Goal: Transaction & Acquisition: Download file/media

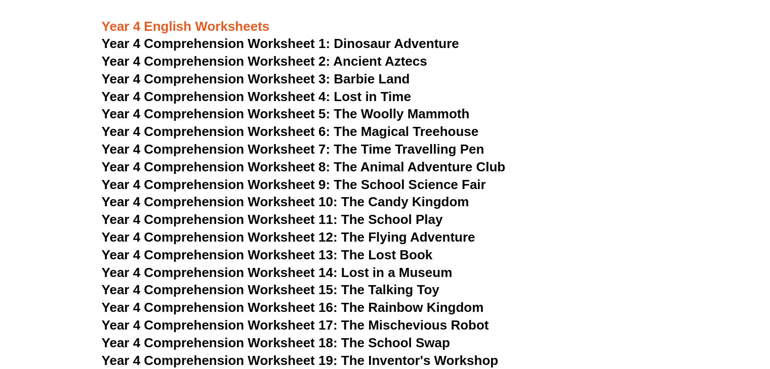
scroll to position [3622, 0]
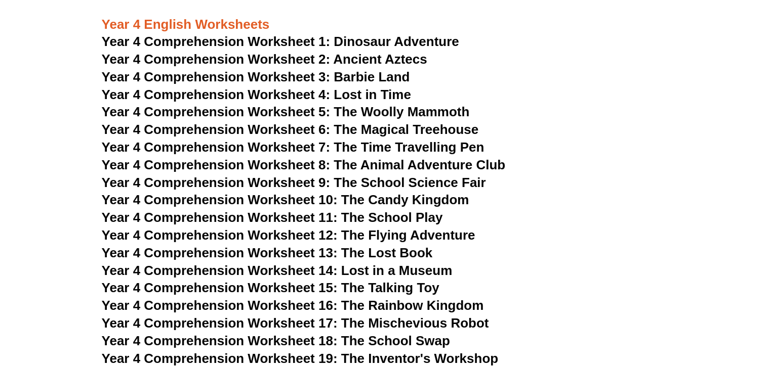
click at [184, 43] on span "Year 4 Comprehension Worksheet 1:" at bounding box center [216, 41] width 229 height 15
click at [397, 94] on span "Year 4 Comprehension Worksheet 4: Lost in Time" at bounding box center [256, 94] width 309 height 15
